Goal: Check status

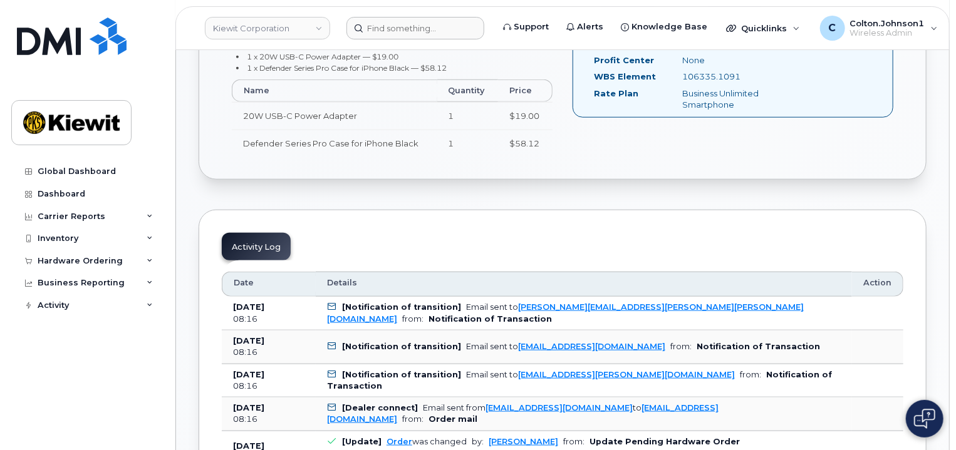
scroll to position [564, 0]
click at [430, 29] on input at bounding box center [415, 28] width 138 height 23
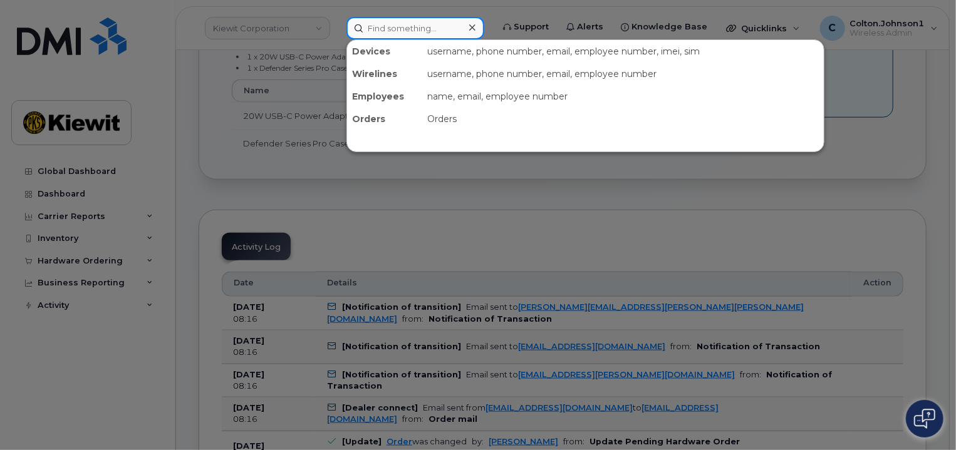
paste input "299646"
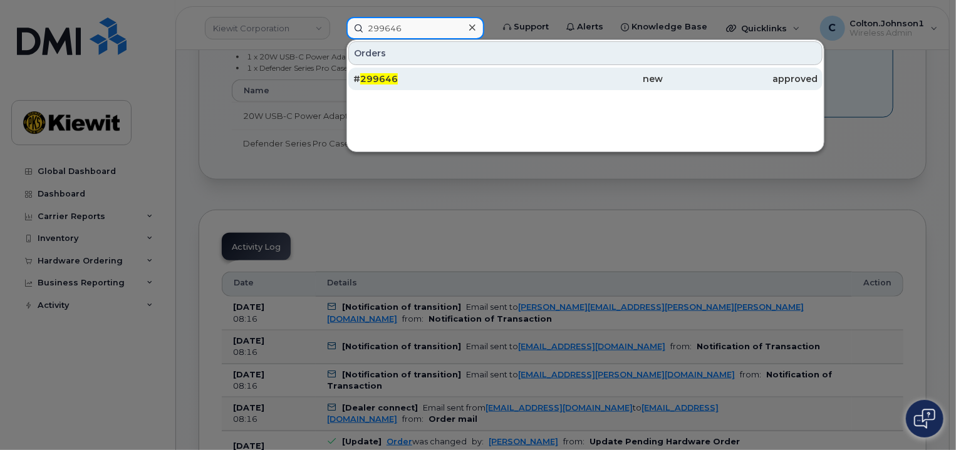
type input "299646"
click at [464, 89] on div "# 299646" at bounding box center [430, 79] width 155 height 23
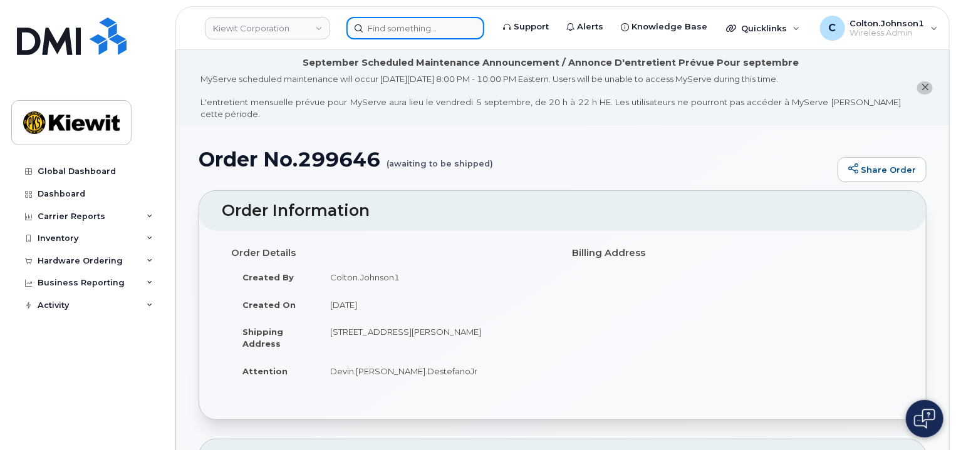
click at [420, 31] on input at bounding box center [415, 28] width 138 height 23
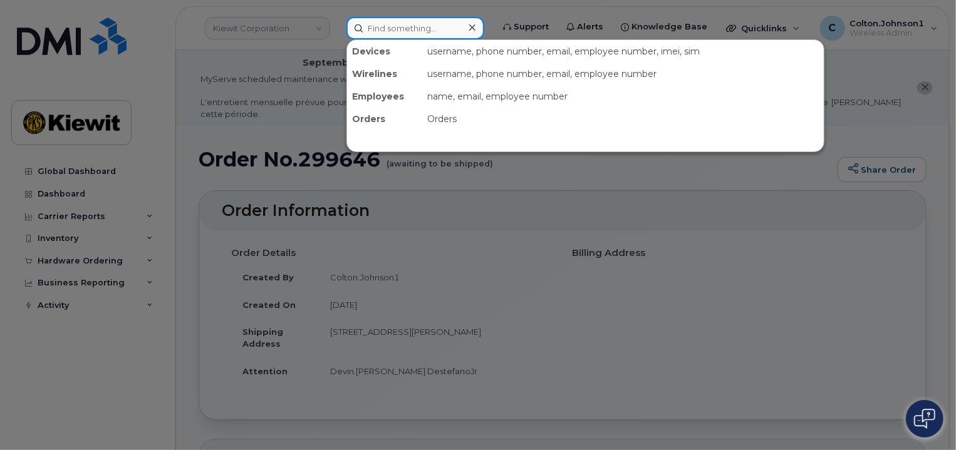
paste input "299526"
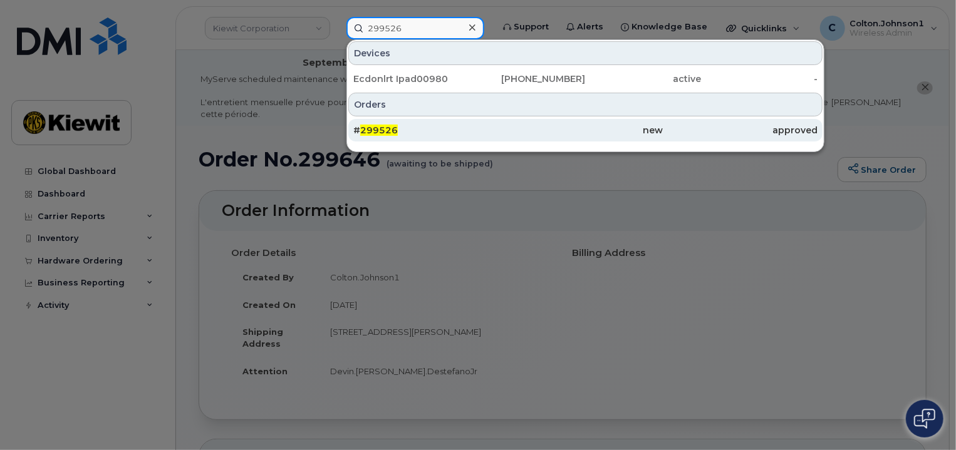
type input "299526"
click at [506, 128] on div "# 299526" at bounding box center [430, 130] width 155 height 13
